Goal: Task Accomplishment & Management: Use online tool/utility

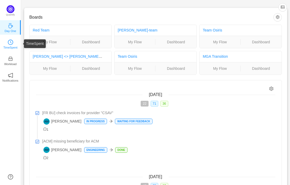
click at [10, 40] on icon "icon: clock-circle" at bounding box center [10, 42] width 5 height 5
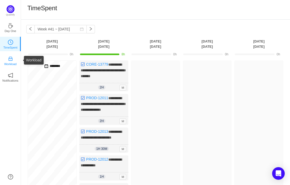
click at [10, 57] on icon "icon: inbox" at bounding box center [10, 58] width 5 height 5
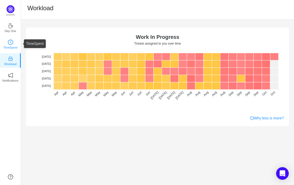
click at [10, 42] on icon "icon: clock-circle" at bounding box center [10, 42] width 1 height 2
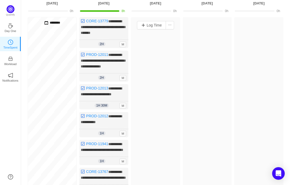
scroll to position [22, 0]
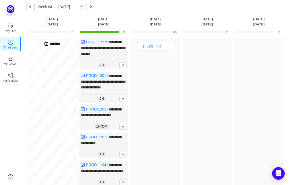
click at [157, 46] on button "Log Time" at bounding box center [151, 46] width 29 height 8
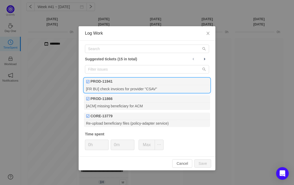
click at [143, 85] on div "[FR BU] check invoices for provider "CSAV"" at bounding box center [147, 88] width 126 height 7
click at [203, 161] on button "Save" at bounding box center [202, 164] width 17 height 8
type input "0h"
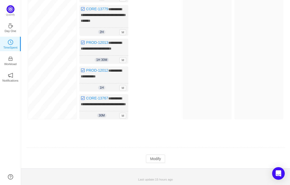
scroll to position [124, 0]
click at [162, 158] on button "Modify" at bounding box center [155, 159] width 19 height 8
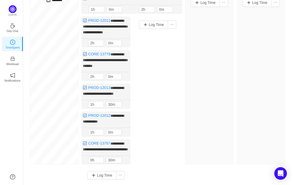
scroll to position [63, 0]
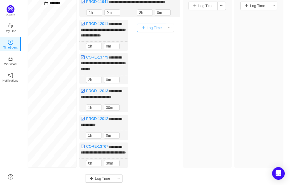
click at [159, 32] on button "Log Time" at bounding box center [151, 28] width 29 height 8
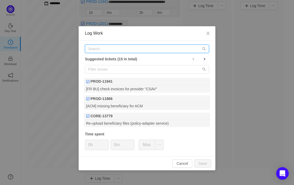
click at [121, 47] on input "text" at bounding box center [147, 49] width 124 height 8
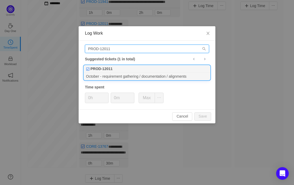
type input "PROD-12011"
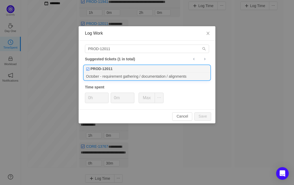
click at [137, 72] on div "PROD-12011" at bounding box center [147, 68] width 126 height 7
click at [205, 115] on button "Save" at bounding box center [202, 117] width 17 height 8
type input "0h"
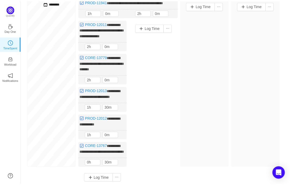
scroll to position [52, 0]
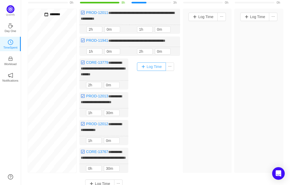
click at [157, 71] on button "Log Time" at bounding box center [151, 67] width 29 height 8
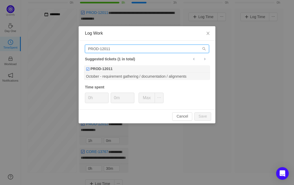
drag, startPoint x: 117, startPoint y: 49, endPoint x: 110, endPoint y: 49, distance: 7.1
click at [110, 49] on input "PROD-12011" at bounding box center [147, 49] width 124 height 8
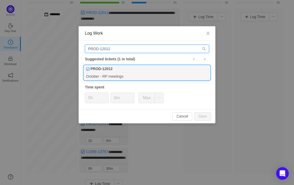
type input "PROD-12012"
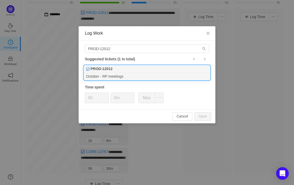
click at [134, 72] on div "PROD-12012" at bounding box center [147, 68] width 126 height 7
click at [200, 115] on button "Save" at bounding box center [202, 117] width 17 height 8
type input "0h"
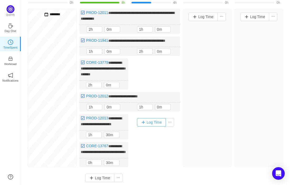
click at [158, 126] on button "Log Time" at bounding box center [151, 122] width 29 height 8
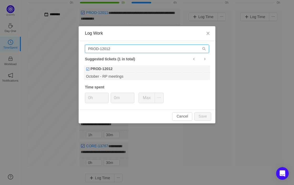
click at [117, 48] on input "PROD-12012" at bounding box center [147, 49] width 124 height 8
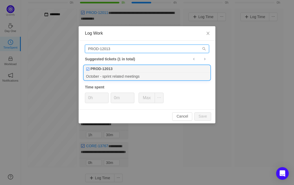
type input "PROD-12013"
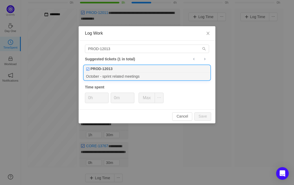
click at [135, 69] on div "PROD-12013" at bounding box center [147, 68] width 126 height 7
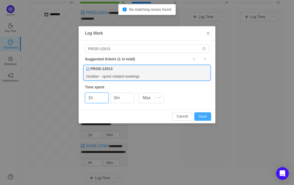
click at [204, 116] on button "Save" at bounding box center [202, 117] width 17 height 8
type input "0h"
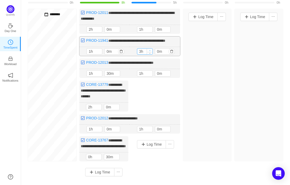
click at [150, 52] on span "Increase Value" at bounding box center [150, 50] width 6 height 3
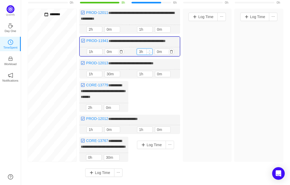
type input "4h"
click at [150, 52] on span "Increase Value" at bounding box center [150, 50] width 6 height 3
type input "2h"
click at [149, 28] on icon "icon: up" at bounding box center [150, 29] width 2 height 2
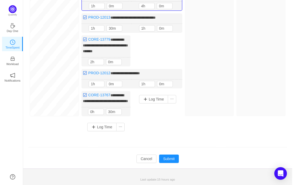
scroll to position [106, 0]
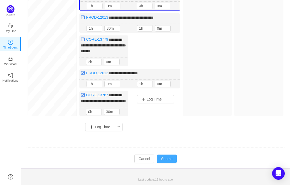
click at [168, 159] on button "Submit" at bounding box center [167, 159] width 20 height 8
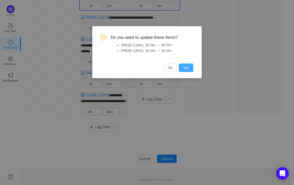
click at [189, 68] on button "Yes" at bounding box center [186, 68] width 14 height 8
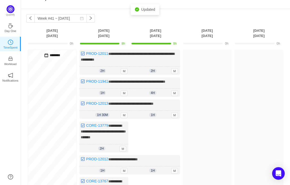
scroll to position [0, 0]
